Goal: Task Accomplishment & Management: Manage account settings

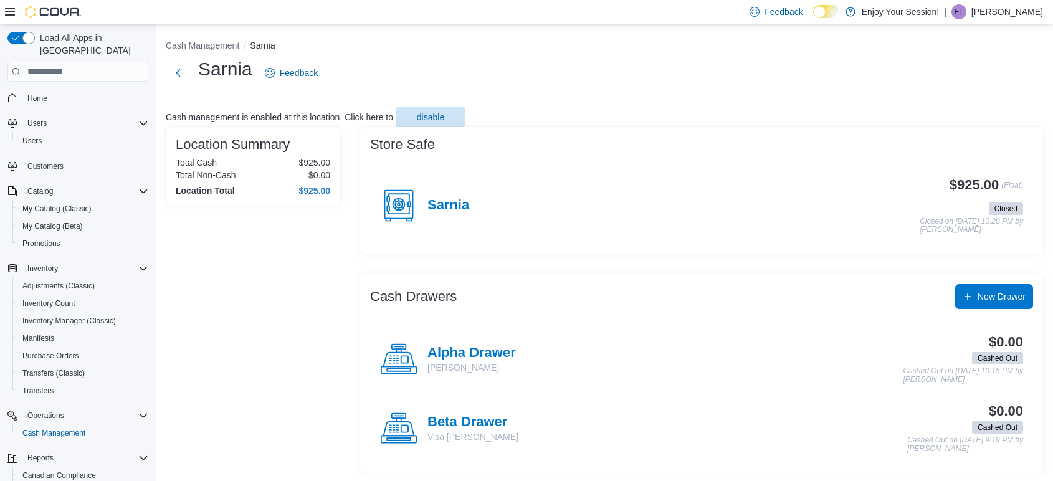
scroll to position [1, 0]
click at [456, 208] on h4 "Sarnia" at bounding box center [448, 204] width 42 height 16
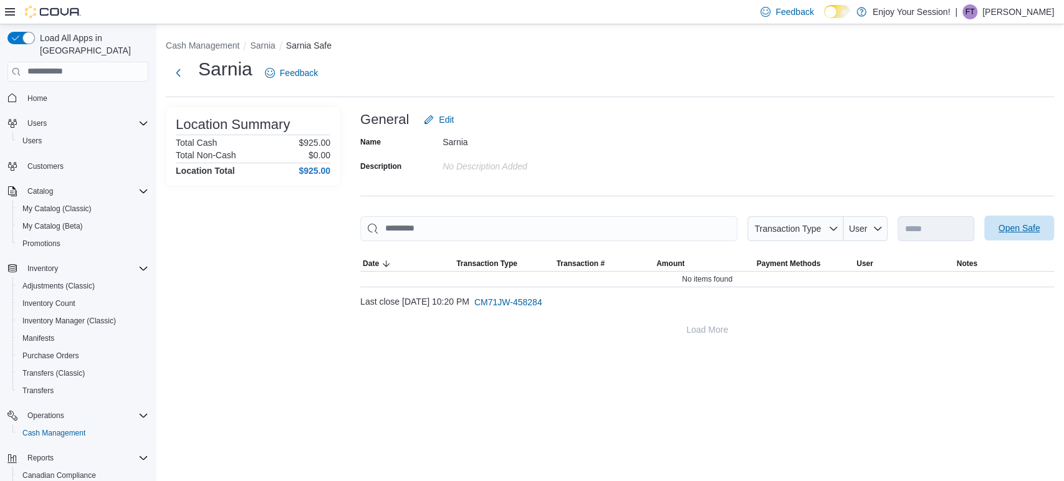
click at [1043, 222] on span "Open Safe" at bounding box center [1018, 228] width 55 height 25
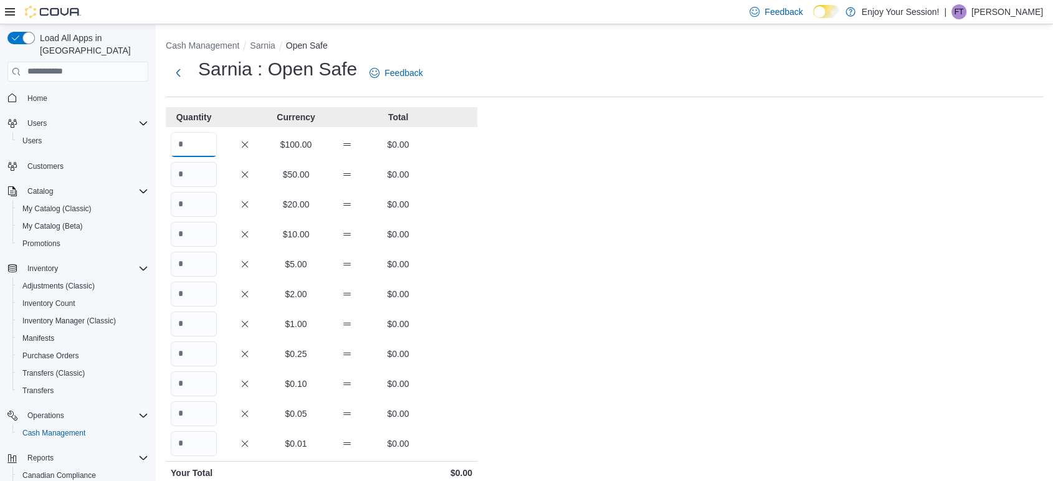
click at [212, 138] on input "Quantity" at bounding box center [194, 144] width 46 height 25
type input "*"
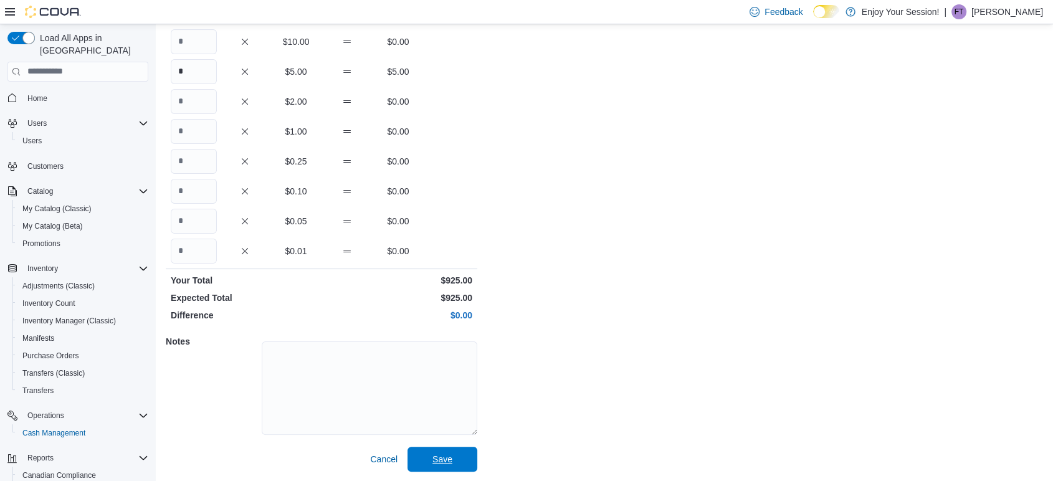
click at [408, 447] on button "Save" at bounding box center [443, 459] width 70 height 25
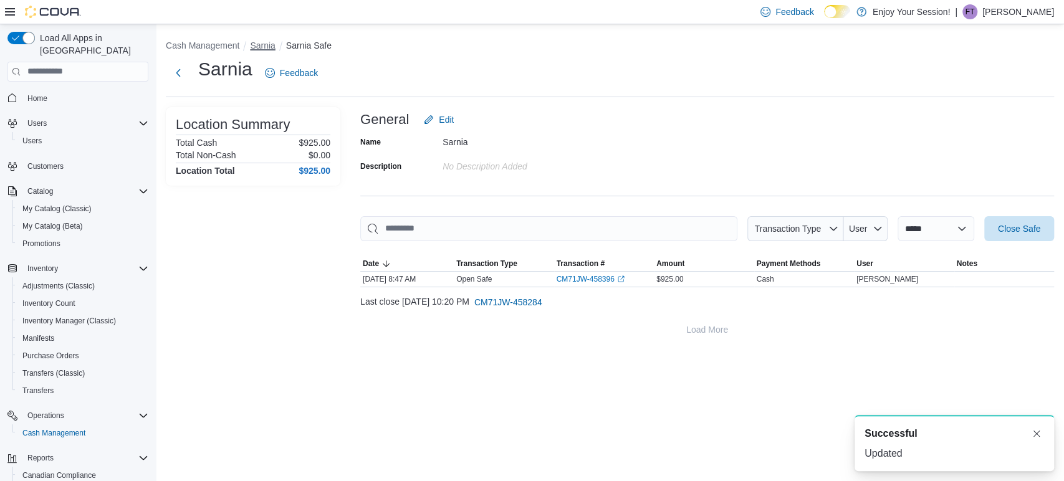
click at [255, 44] on button "Sarnia" at bounding box center [262, 46] width 25 height 10
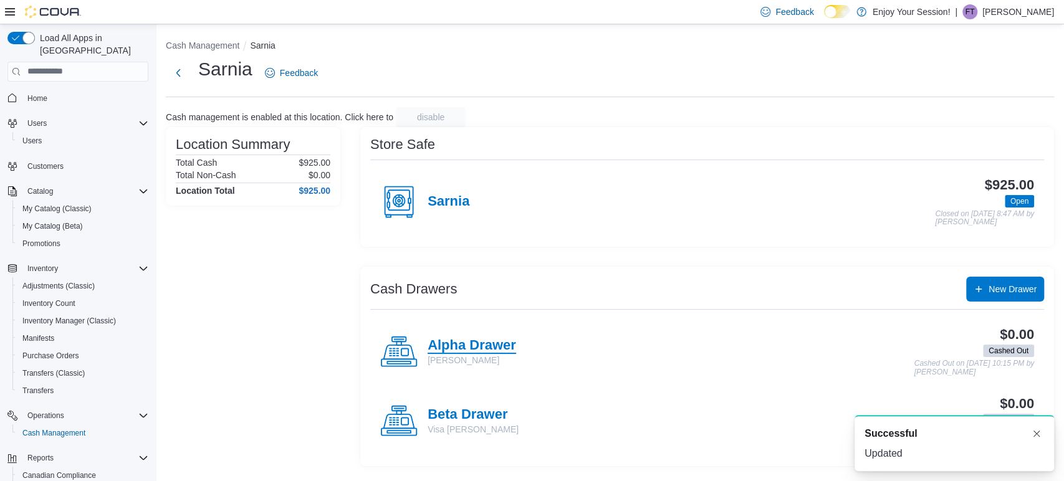
click at [493, 338] on h4 "Alpha Drawer" at bounding box center [471, 346] width 88 height 16
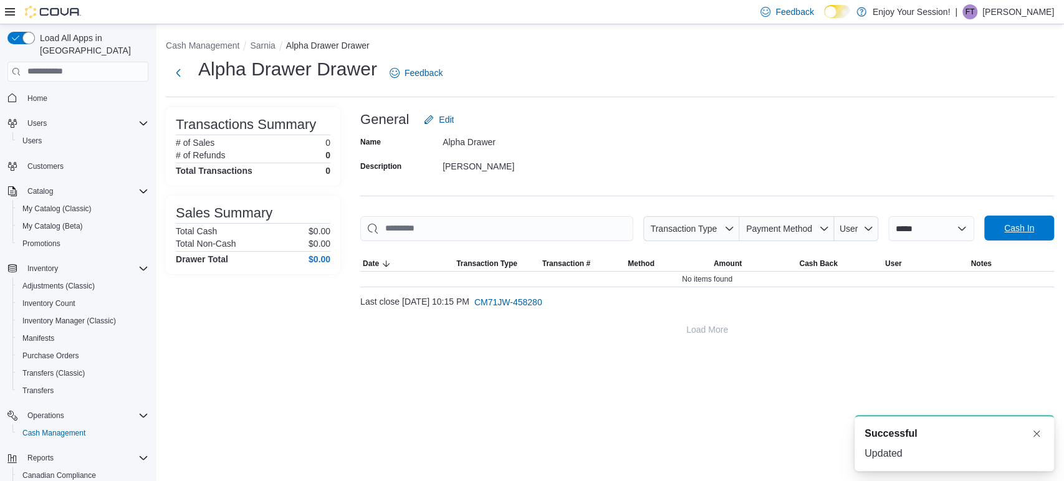
click at [1033, 236] on span "Cash In" at bounding box center [1018, 228] width 55 height 25
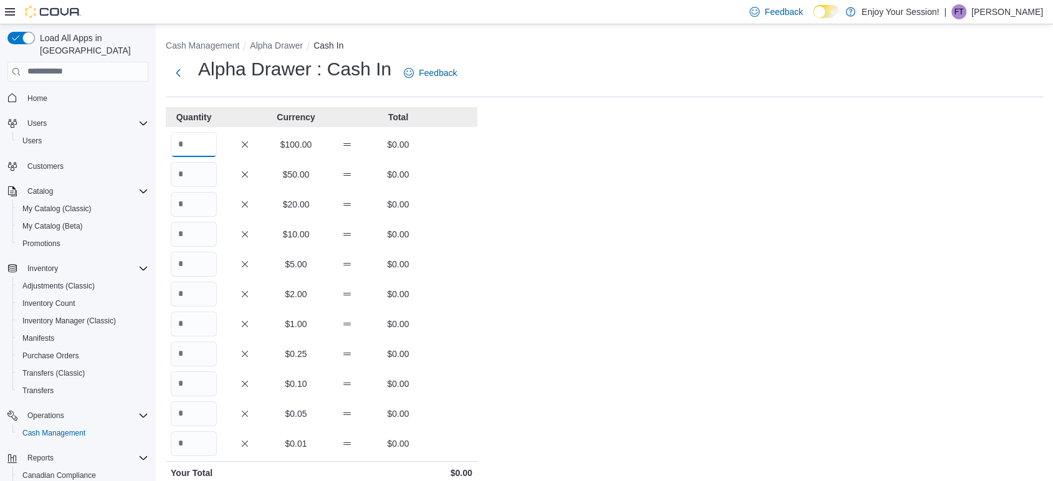
click at [199, 143] on input "Quantity" at bounding box center [194, 144] width 46 height 25
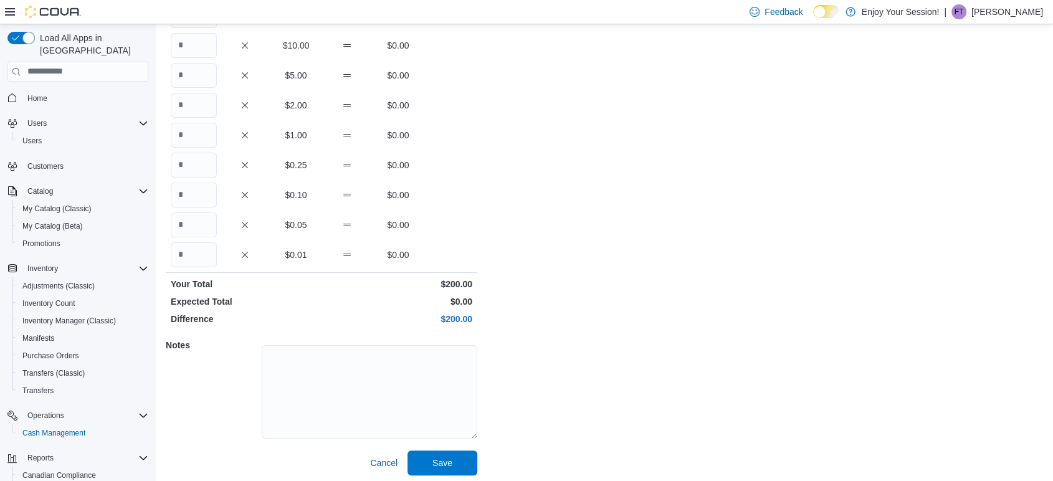
scroll to position [193, 0]
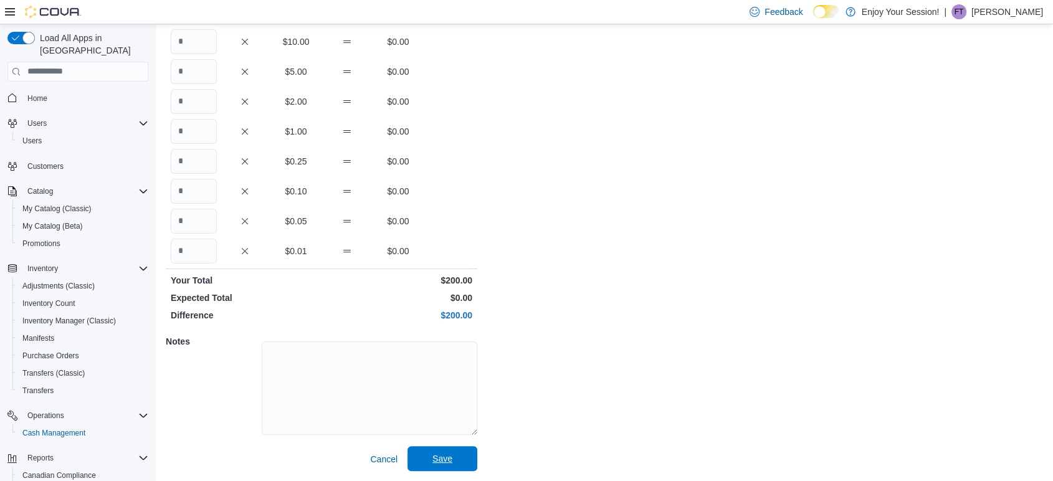
type input "*"
click at [461, 453] on span "Save" at bounding box center [442, 458] width 55 height 25
